Goal: Task Accomplishment & Management: Manage account settings

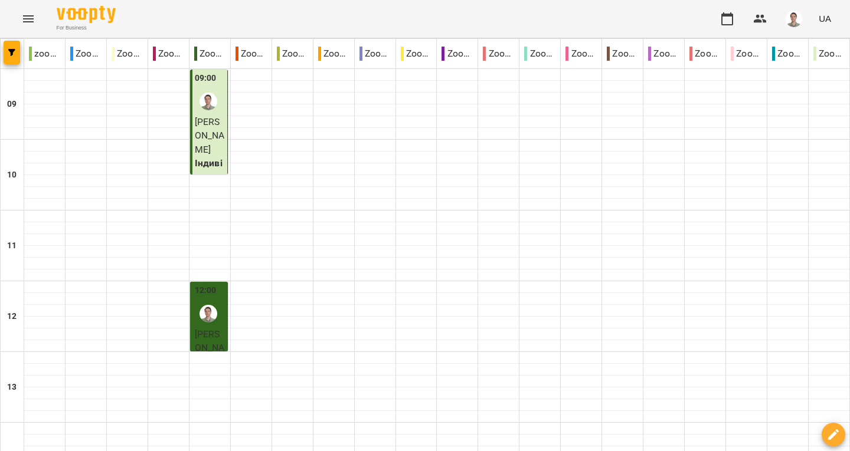
scroll to position [510, 0]
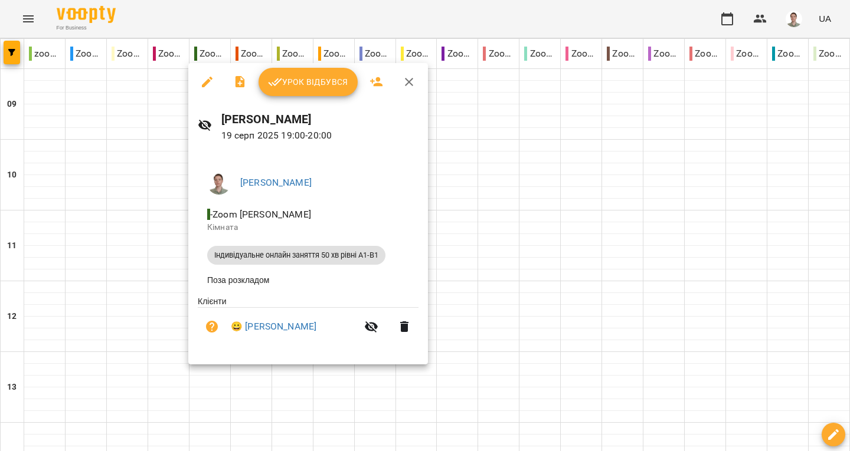
click at [305, 84] on span "Урок відбувся" at bounding box center [308, 82] width 80 height 14
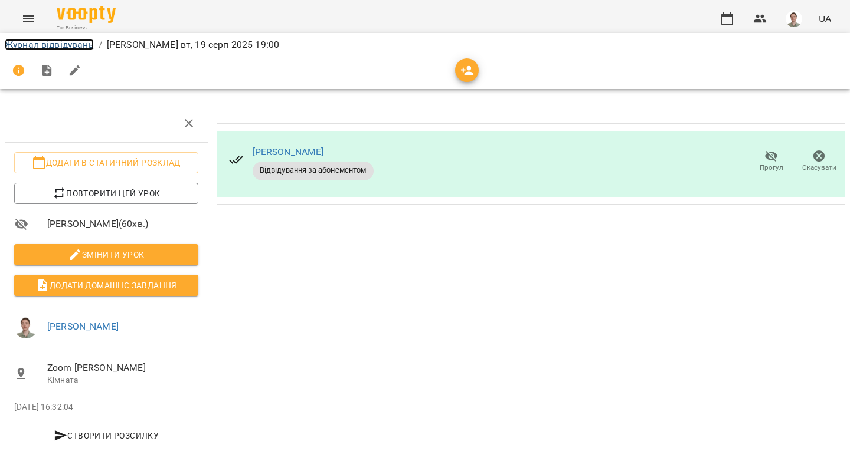
click at [65, 47] on link "Журнал відвідувань" at bounding box center [49, 44] width 89 height 11
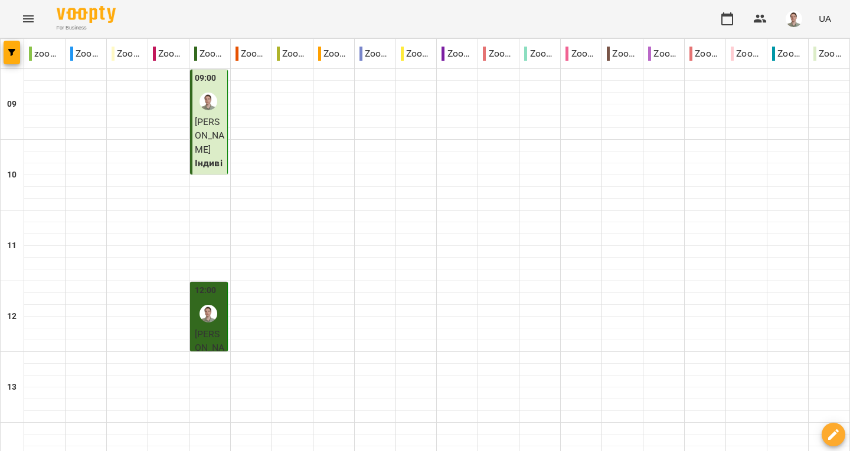
scroll to position [569, 0]
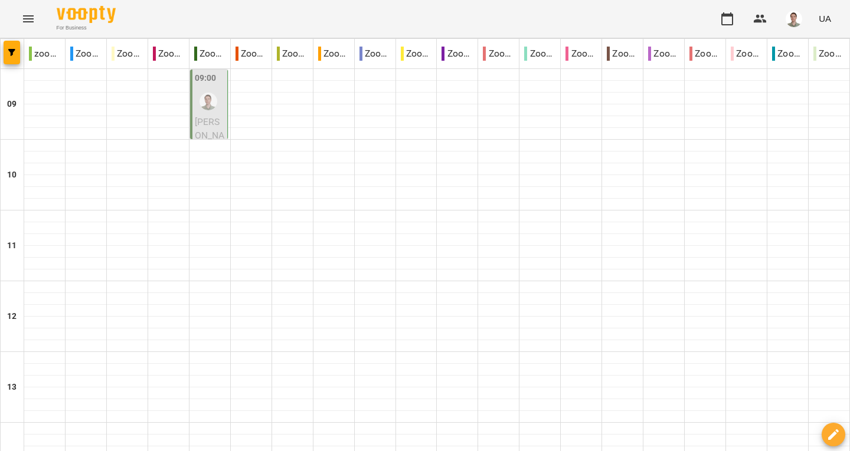
click at [208, 108] on img "Андрій" at bounding box center [208, 102] width 18 height 18
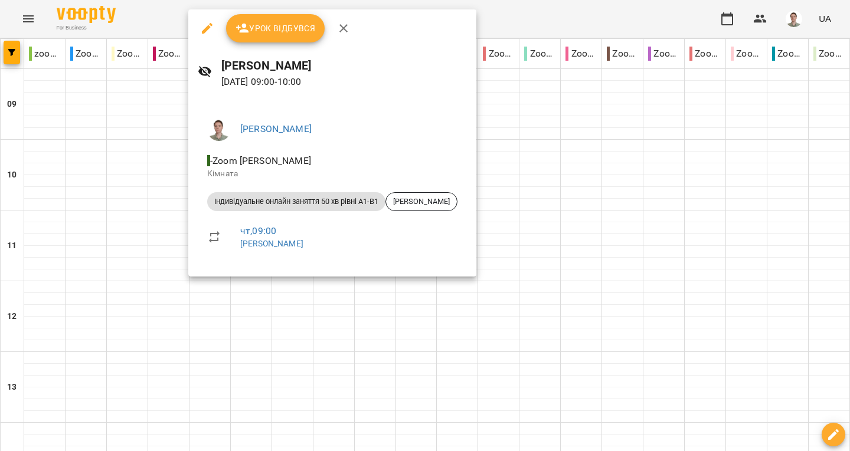
click at [344, 31] on icon "button" at bounding box center [343, 28] width 14 height 14
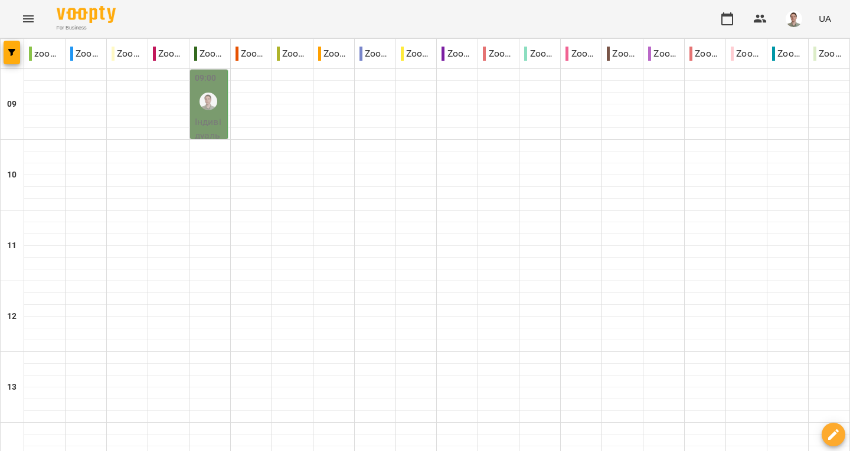
click at [214, 101] on img "Андрій" at bounding box center [208, 102] width 18 height 18
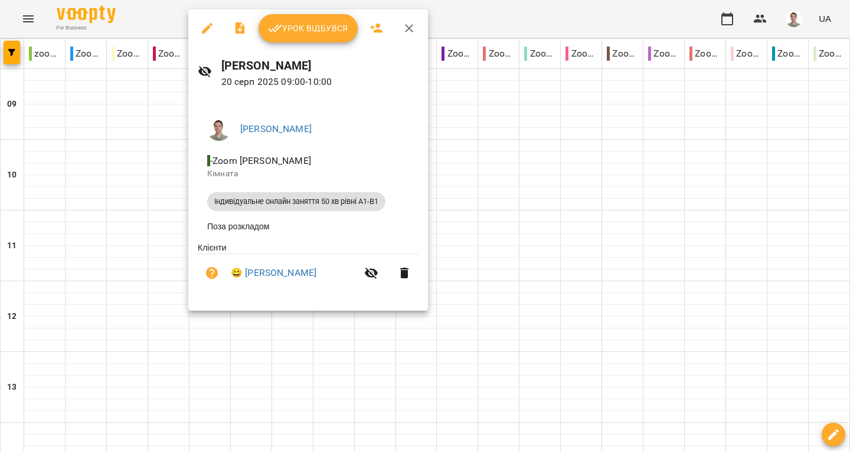
click at [407, 31] on icon "button" at bounding box center [409, 28] width 14 height 14
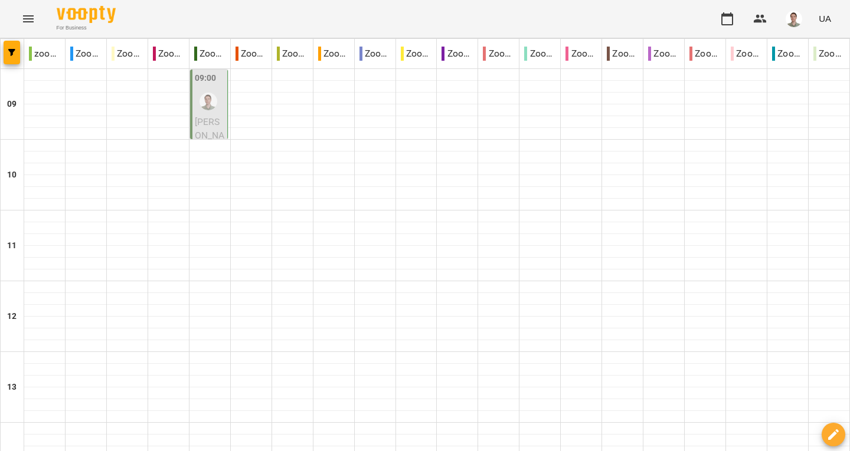
scroll to position [510, 0]
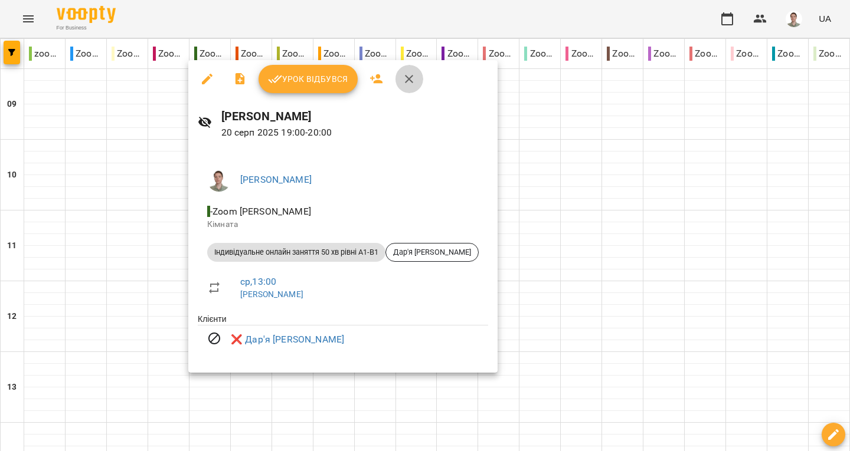
click at [406, 88] on button "button" at bounding box center [409, 79] width 28 height 28
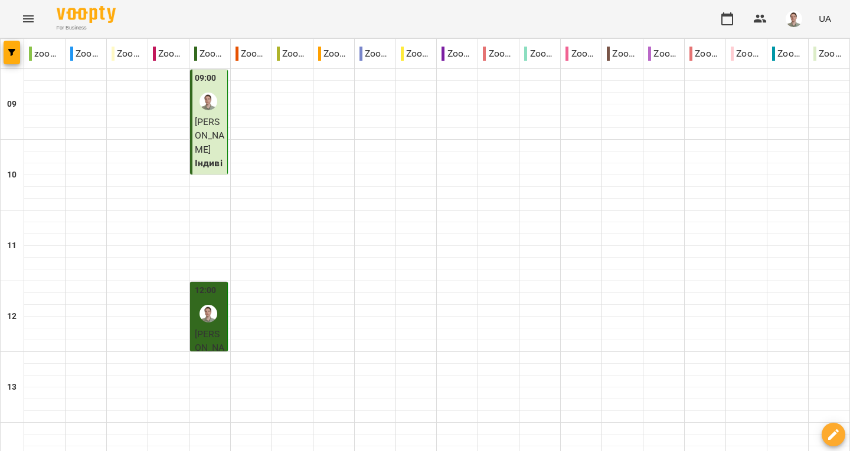
scroll to position [649, 0]
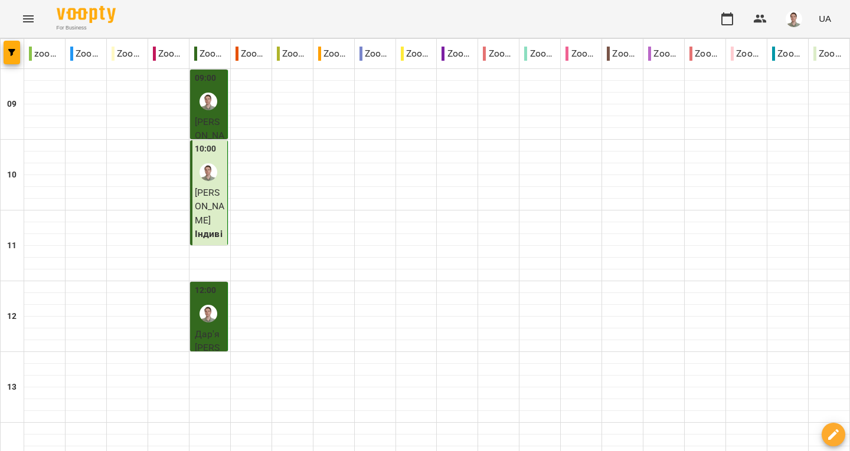
scroll to position [0, 0]
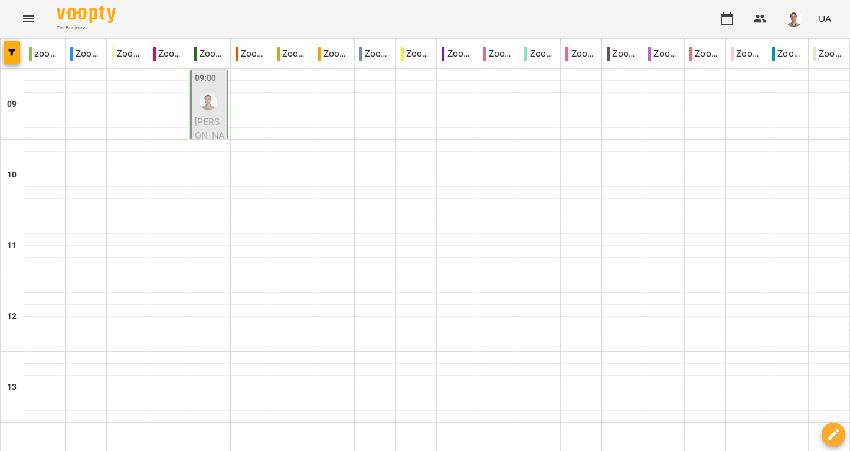
click at [801, 15] on img "button" at bounding box center [793, 19] width 17 height 17
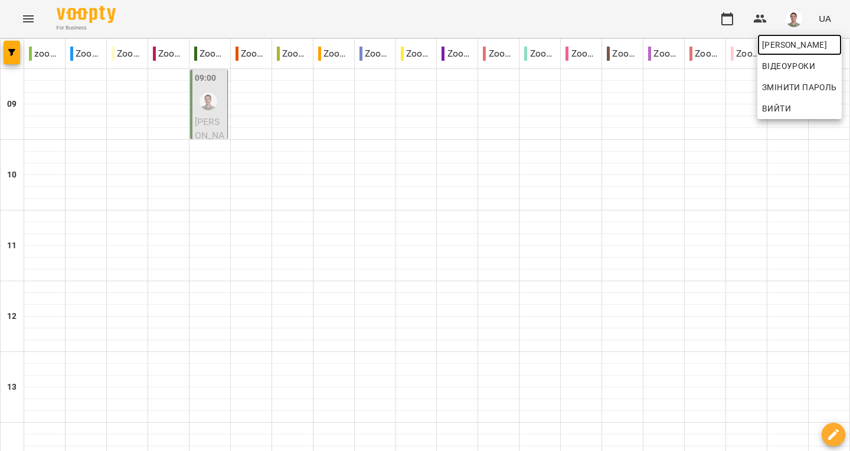
click at [780, 42] on span "[PERSON_NAME]" at bounding box center [799, 45] width 75 height 14
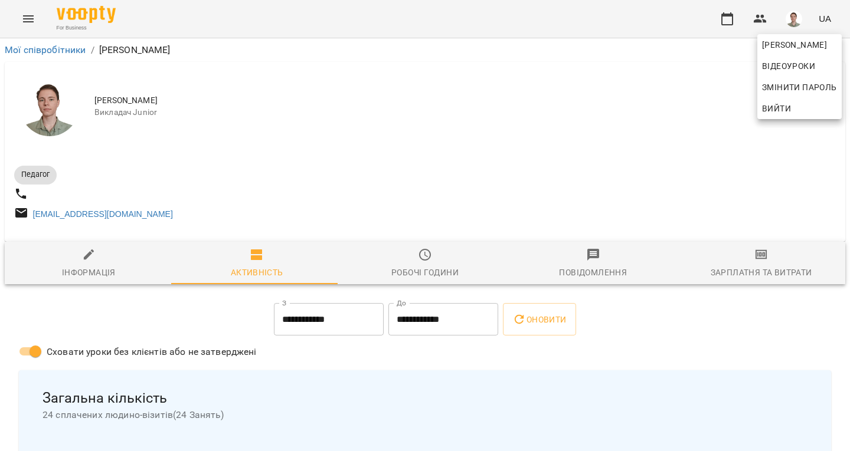
click at [792, 269] on div at bounding box center [425, 225] width 850 height 451
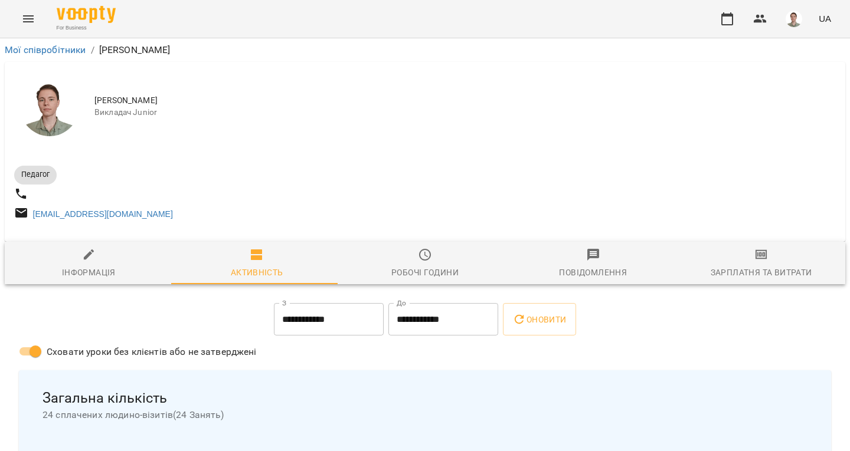
click at [754, 262] on icon "button" at bounding box center [761, 255] width 14 height 14
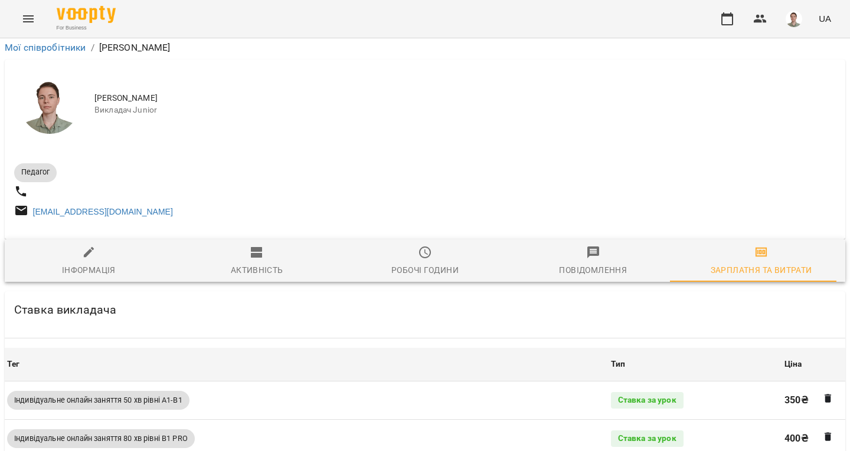
scroll to position [516, 0]
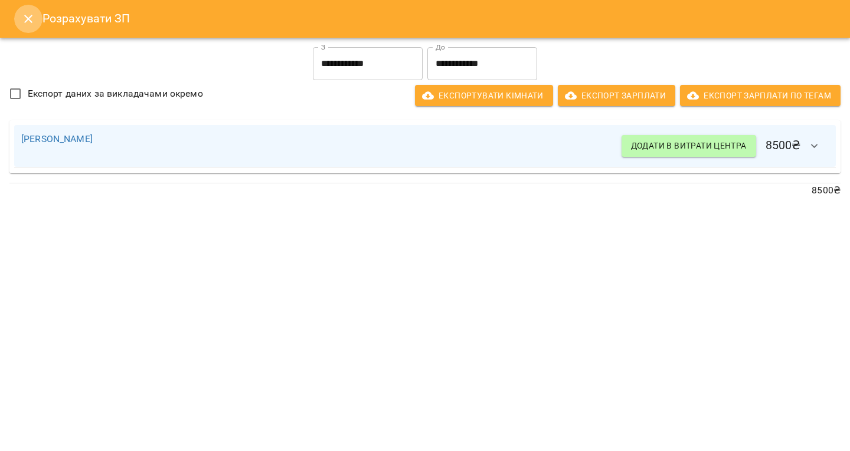
click at [26, 11] on button "Close" at bounding box center [28, 19] width 28 height 28
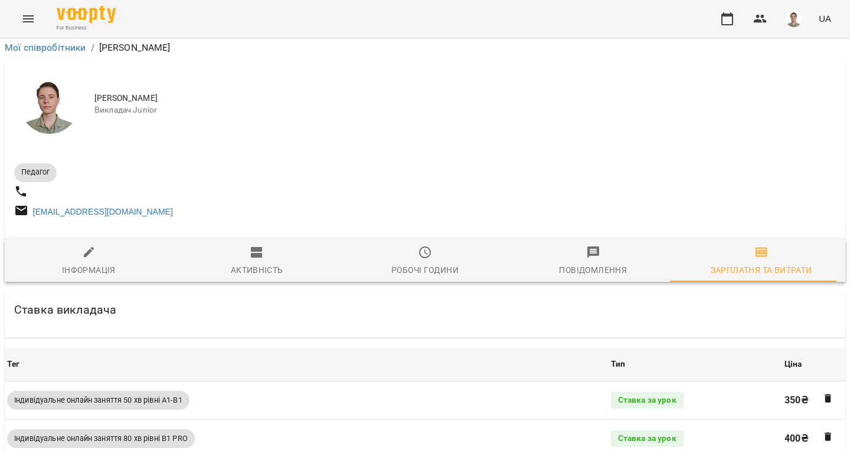
scroll to position [162, 0]
click at [725, 19] on icon "button" at bounding box center [727, 19] width 14 height 14
